Goal: Information Seeking & Learning: Learn about a topic

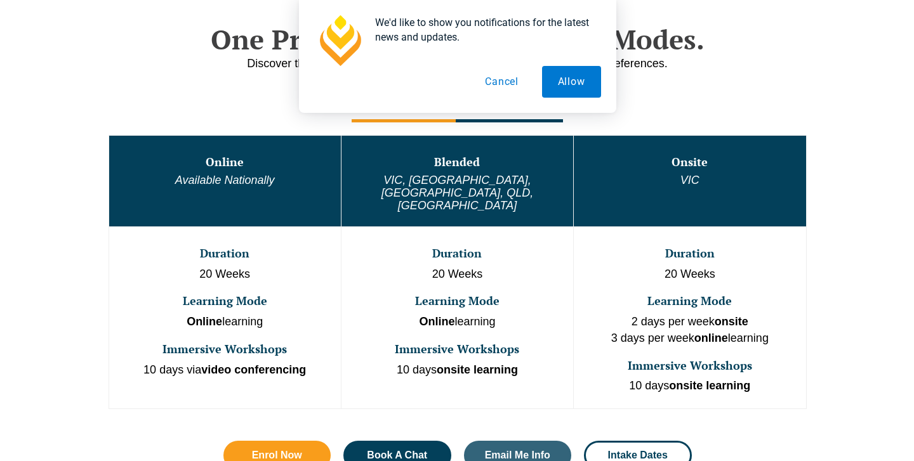
scroll to position [685, 0]
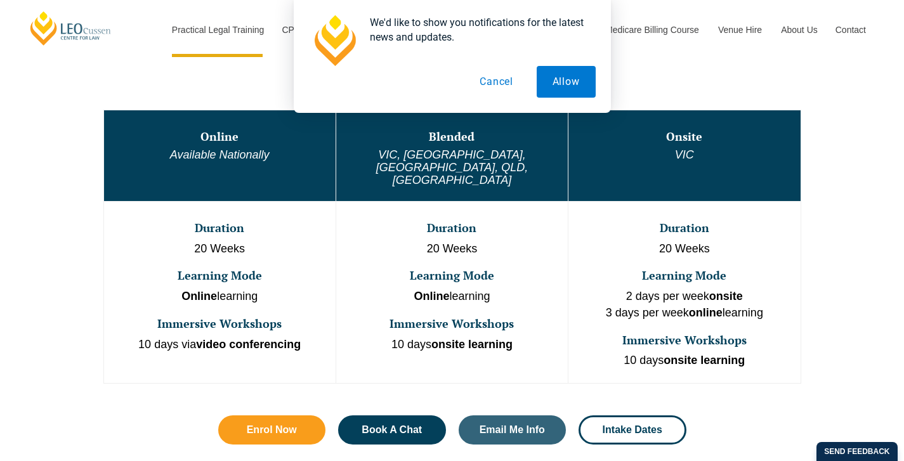
click at [498, 80] on button "Cancel" at bounding box center [496, 82] width 65 height 32
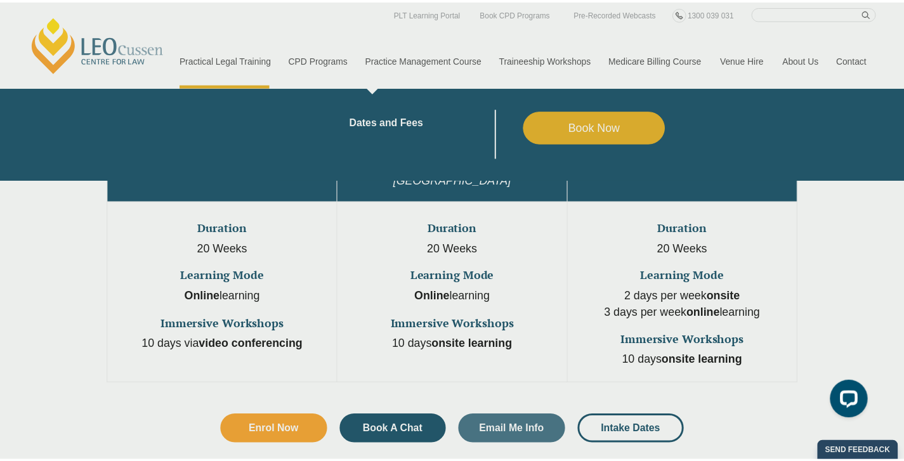
scroll to position [0, 0]
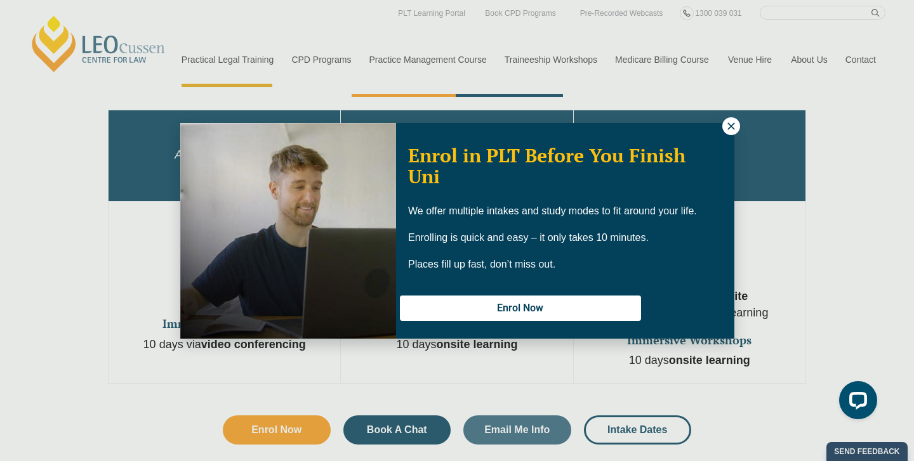
click at [729, 124] on icon at bounding box center [730, 126] width 11 height 11
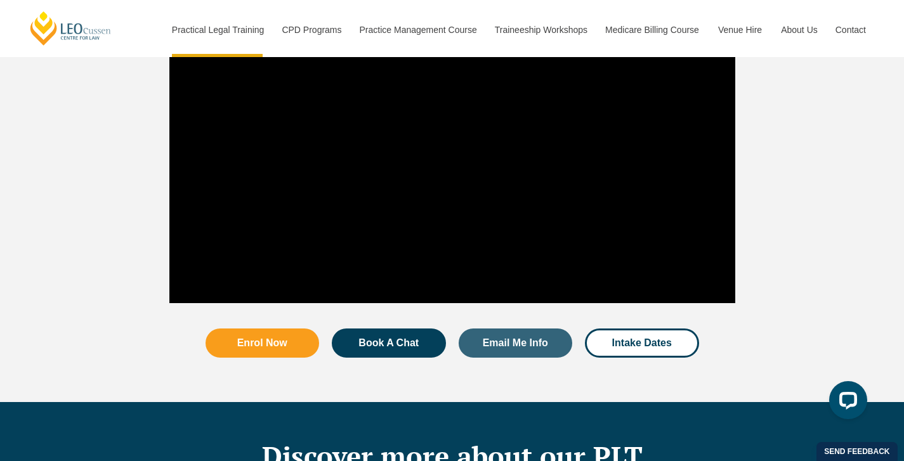
scroll to position [1396, 0]
